Goal: Book appointment/travel/reservation

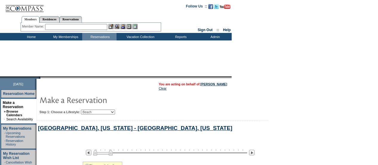
select select "Beach"
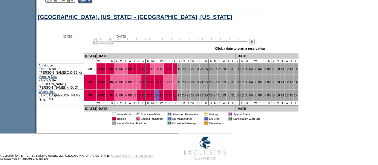
scroll to position [312, 0]
drag, startPoint x: 107, startPoint y: 44, endPoint x: 111, endPoint y: 44, distance: 4.8
click at [111, 44] on img at bounding box center [107, 41] width 19 height 6
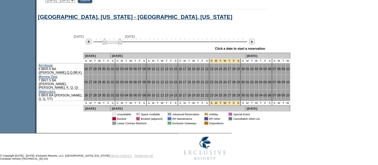
drag, startPoint x: 111, startPoint y: 44, endPoint x: 133, endPoint y: 45, distance: 22.1
click at [122, 44] on img at bounding box center [112, 41] width 19 height 6
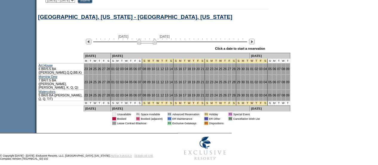
drag, startPoint x: 136, startPoint y: 45, endPoint x: 157, endPoint y: 45, distance: 20.6
click at [157, 44] on img at bounding box center [146, 41] width 19 height 6
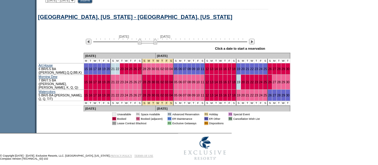
drag, startPoint x: 157, startPoint y: 45, endPoint x: 154, endPoint y: 46, distance: 3.1
click at [154, 44] on img at bounding box center [147, 41] width 19 height 6
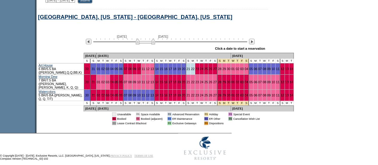
click at [152, 44] on img at bounding box center [145, 41] width 19 height 6
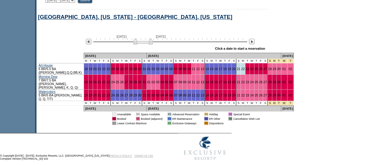
drag, startPoint x: 152, startPoint y: 46, endPoint x: 146, endPoint y: 46, distance: 6.0
click at [146, 44] on img at bounding box center [142, 41] width 19 height 6
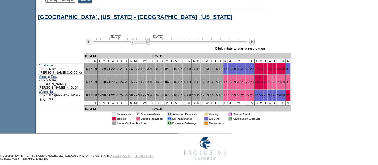
click at [150, 44] on img at bounding box center [140, 41] width 19 height 6
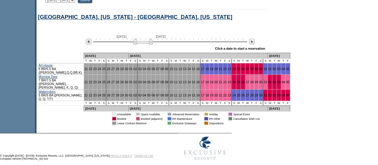
click at [148, 44] on img at bounding box center [142, 41] width 19 height 6
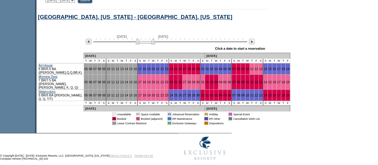
click at [150, 44] on img at bounding box center [145, 41] width 19 height 6
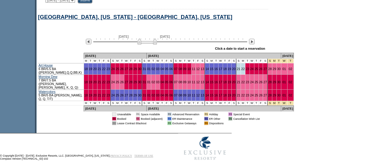
click at [152, 44] on img at bounding box center [147, 41] width 19 height 6
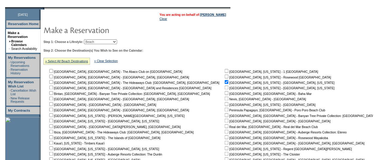
scroll to position [0, 0]
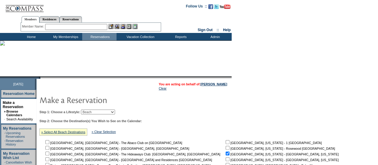
click at [78, 24] on input "text" at bounding box center [76, 27] width 62 height 6
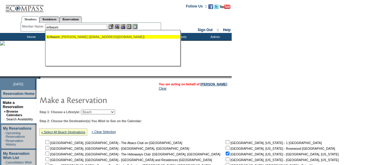
click at [83, 39] on ul "Erlbaum , [PERSON_NAME] ([EMAIL_ADDRESS][DOMAIN_NAME])" at bounding box center [112, 37] width 135 height 7
click at [107, 38] on div "Erlbaum , [PERSON_NAME] ([EMAIL_ADDRESS][DOMAIN_NAME])" at bounding box center [113, 37] width 132 height 4
type input "Erlbaum, [PERSON_NAME] ([EMAIL_ADDRESS][DOMAIN_NAME])"
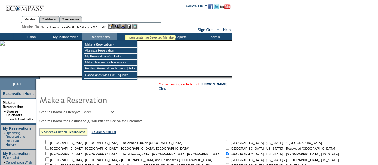
click at [125, 28] on img at bounding box center [123, 26] width 5 height 5
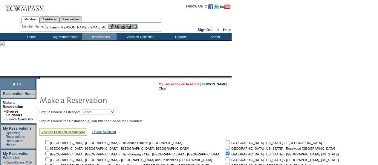
click at [117, 26] on img at bounding box center [117, 26] width 5 height 5
